Goal: Check status: Check status

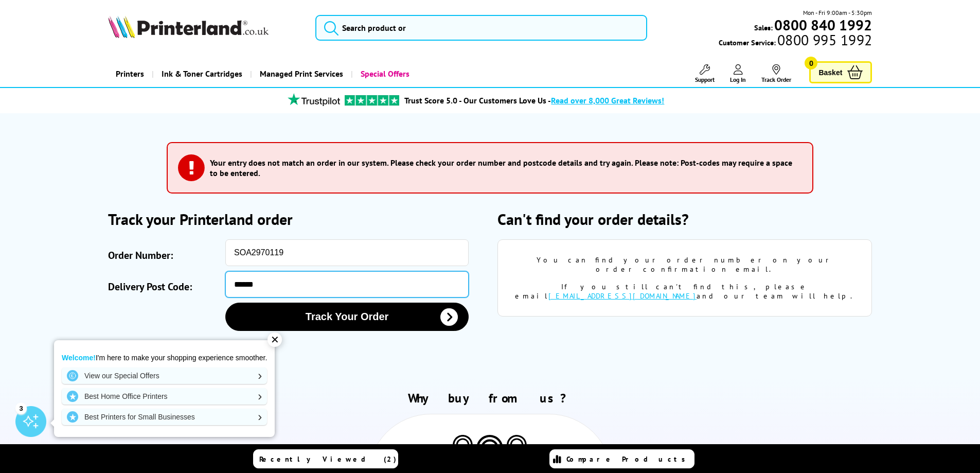
click at [246, 283] on input "******" at bounding box center [346, 284] width 243 height 26
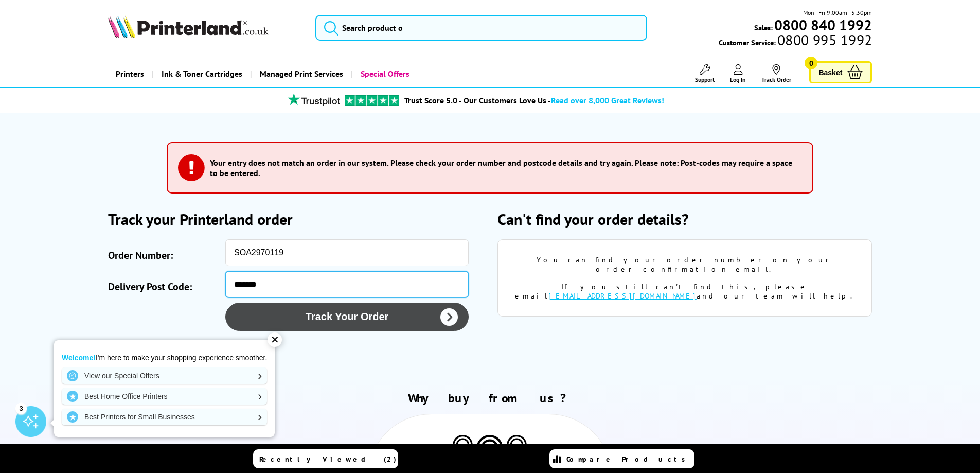
type input "*******"
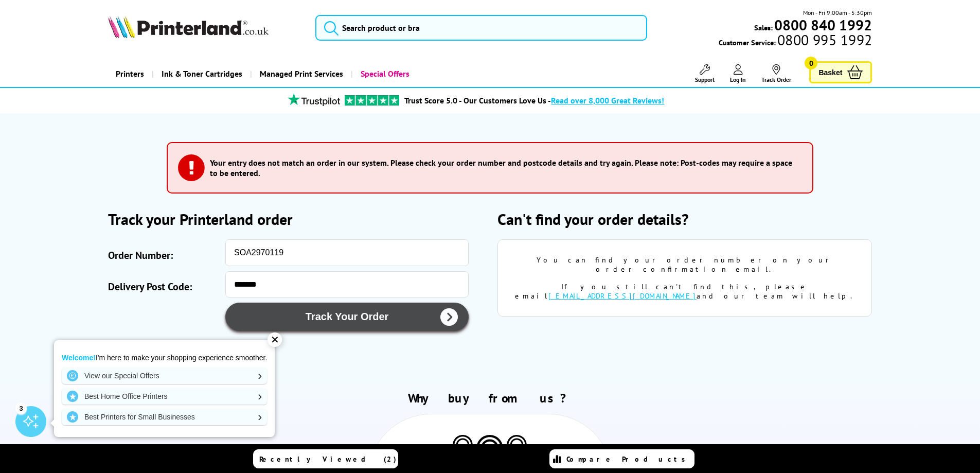
click at [331, 313] on button "Track Your Order" at bounding box center [346, 317] width 243 height 28
